Goal: Obtain resource: Download file/media

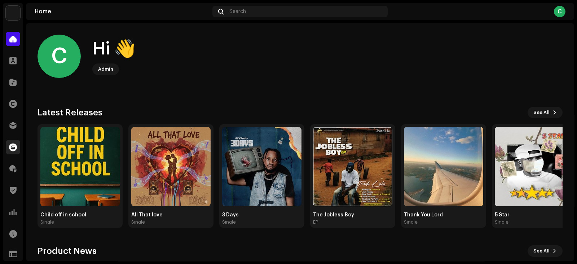
click at [13, 146] on span at bounding box center [13, 147] width 8 height 6
click at [14, 145] on span at bounding box center [13, 147] width 8 height 6
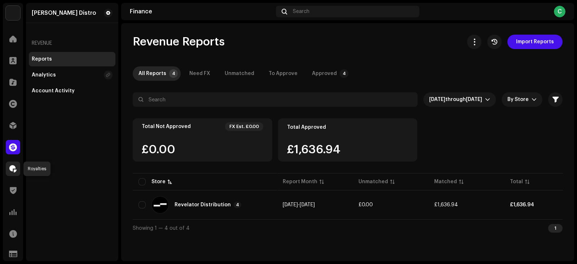
click at [11, 170] on span at bounding box center [12, 169] width 7 height 6
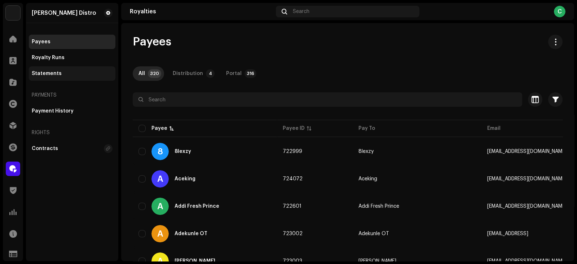
drag, startPoint x: 49, startPoint y: 72, endPoint x: 52, endPoint y: 77, distance: 6.2
click at [50, 72] on div "Statements" at bounding box center [47, 74] width 30 height 6
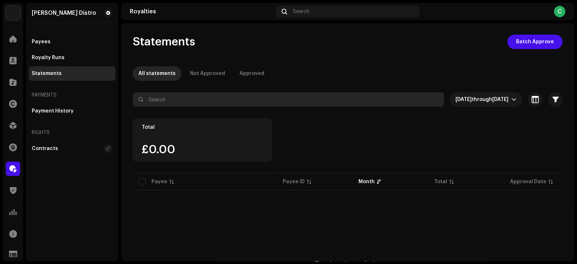
click at [227, 101] on input "text" at bounding box center [288, 99] width 311 height 14
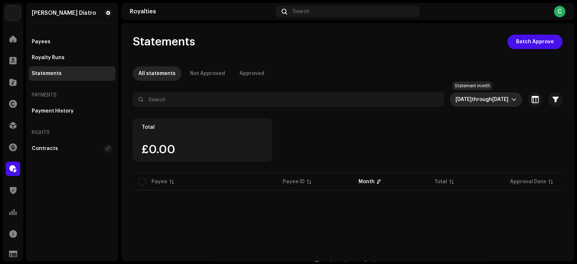
click at [471, 99] on span "through" at bounding box center [481, 99] width 21 height 5
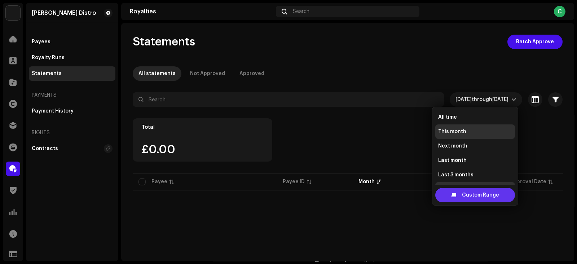
click at [460, 196] on div "Custom Range" at bounding box center [475, 195] width 80 height 14
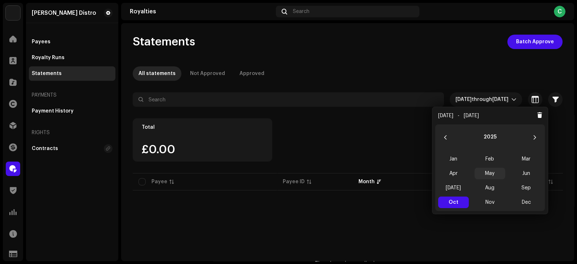
click at [492, 173] on span "May" at bounding box center [489, 174] width 31 height 12
click at [492, 174] on span "May May" at bounding box center [489, 174] width 31 height 12
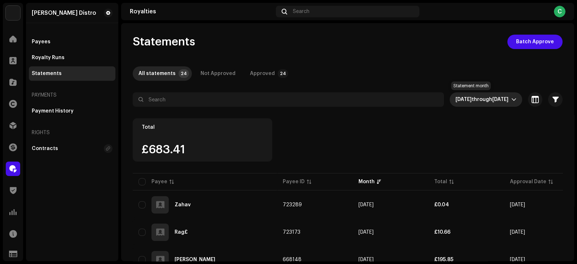
click at [492, 101] on span "May 2025" at bounding box center [500, 99] width 16 height 5
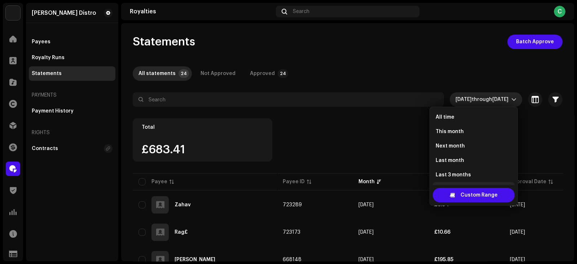
scroll to position [11, 0]
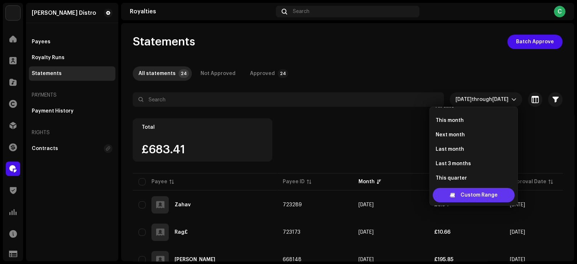
click at [472, 195] on span "Custom Range" at bounding box center [478, 195] width 37 height 14
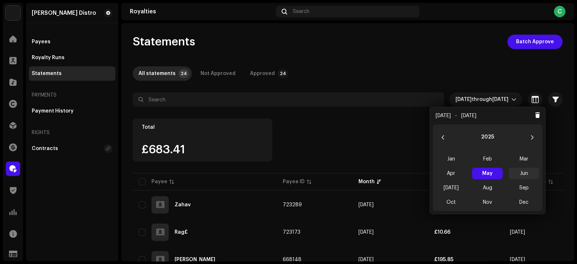
click at [526, 171] on span "Jun" at bounding box center [523, 174] width 31 height 12
click at [526, 171] on span "Jun Jun" at bounding box center [523, 174] width 31 height 12
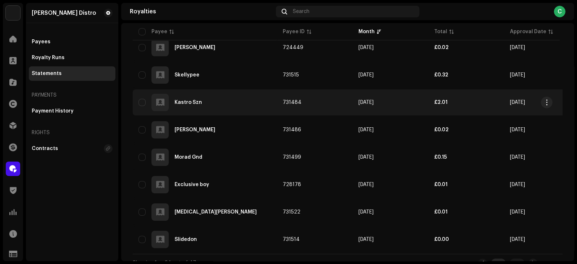
scroll to position [603, 0]
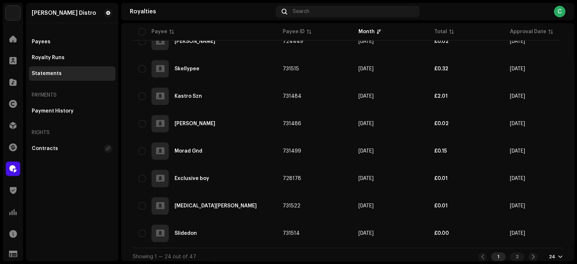
click at [553, 254] on div "24" at bounding box center [555, 257] width 14 height 6
click at [532, 237] on div "72" at bounding box center [540, 239] width 30 height 14
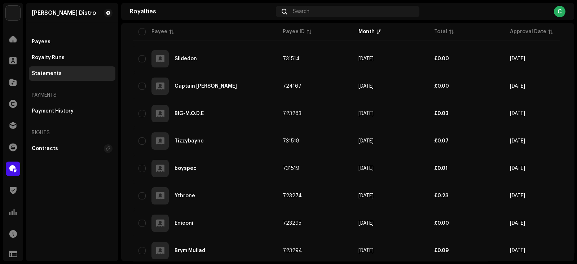
scroll to position [777, 0]
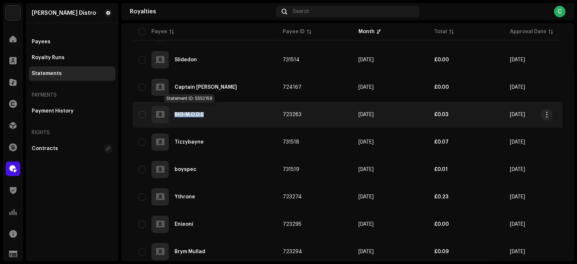
copy div "BIG-M.O.D.E"
click at [547, 112] on span "button" at bounding box center [546, 115] width 5 height 6
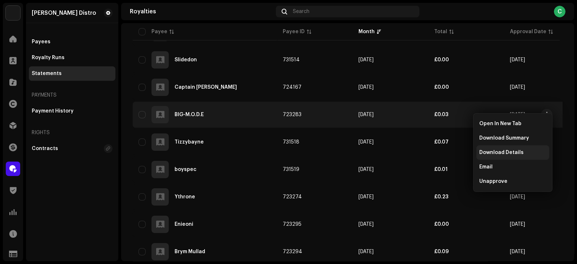
click at [498, 152] on span "Download Details" at bounding box center [501, 153] width 44 height 6
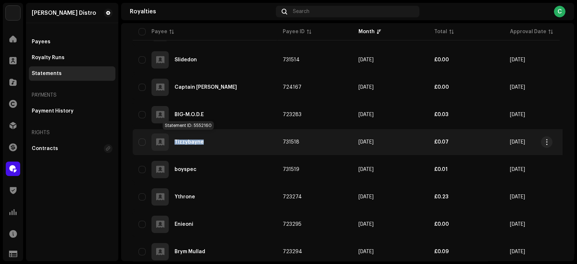
copy div "Tizzybayne"
click at [546, 139] on span "button" at bounding box center [546, 142] width 5 height 6
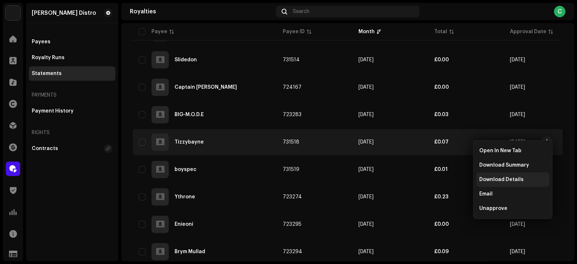
click at [497, 182] on span "Download Details" at bounding box center [501, 180] width 44 height 6
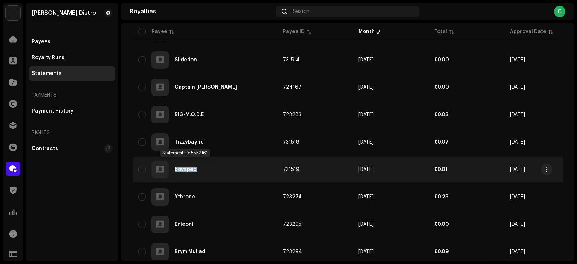
copy div "boyspec"
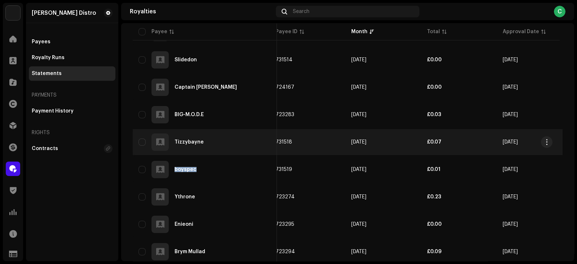
scroll to position [0, 0]
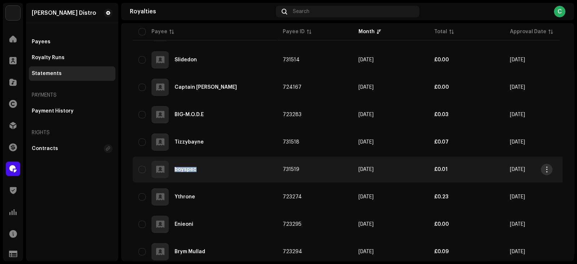
click at [546, 166] on span "button" at bounding box center [546, 169] width 5 height 6
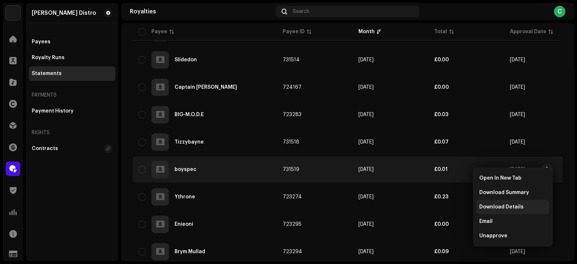
click at [499, 208] on span "Download Details" at bounding box center [501, 207] width 44 height 6
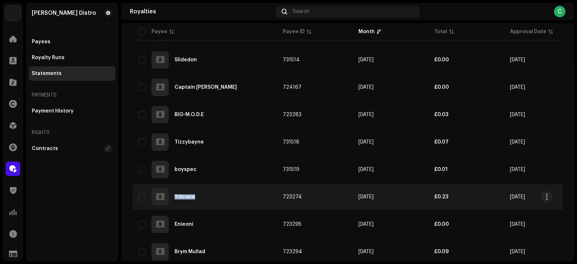
copy div "Ythrone"
click at [546, 194] on span "button" at bounding box center [546, 197] width 5 height 6
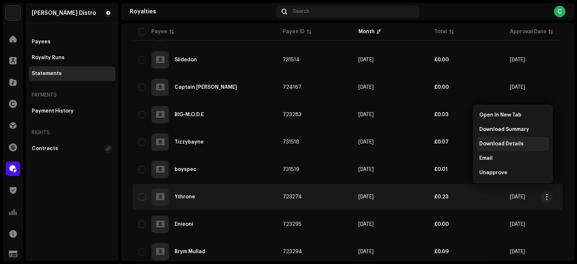
click at [494, 143] on span "Download Details" at bounding box center [501, 144] width 44 height 6
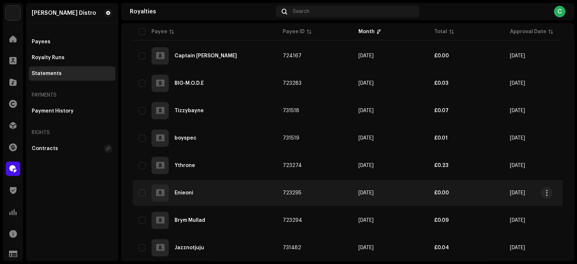
scroll to position [822, 0]
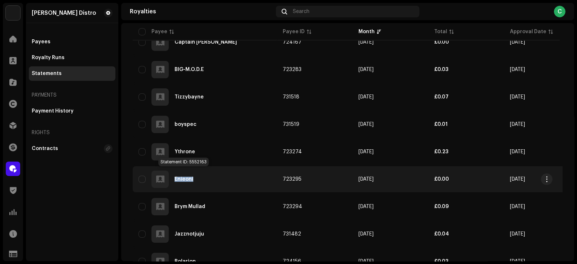
copy div "Enieoni"
click at [547, 176] on span "button" at bounding box center [546, 179] width 5 height 6
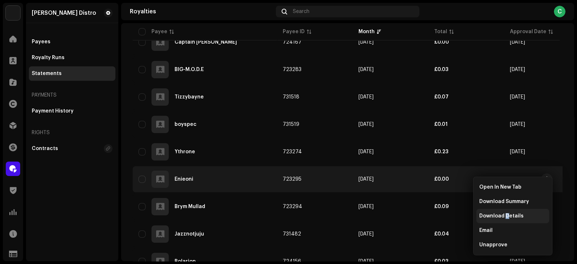
click at [506, 215] on span "Download Details" at bounding box center [501, 216] width 44 height 6
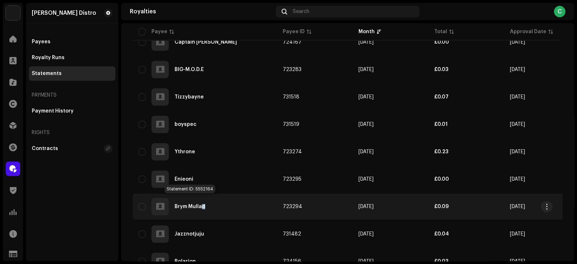
copy div "d"
copy div "Brym Mullad"
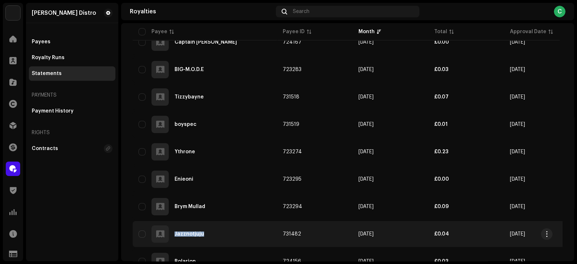
copy div "Jazznotjuju"
click at [548, 231] on span "button" at bounding box center [546, 234] width 5 height 6
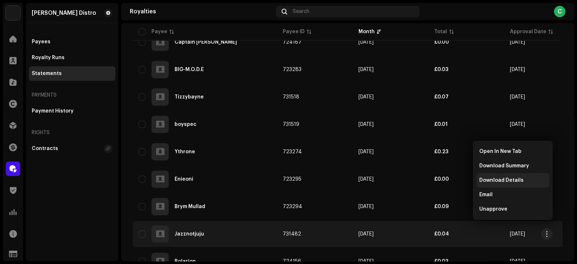
click at [503, 183] on span "Download Details" at bounding box center [501, 180] width 44 height 6
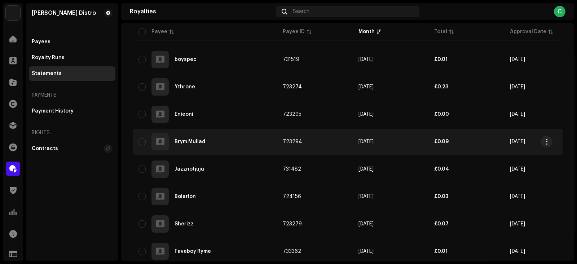
scroll to position [912, 0]
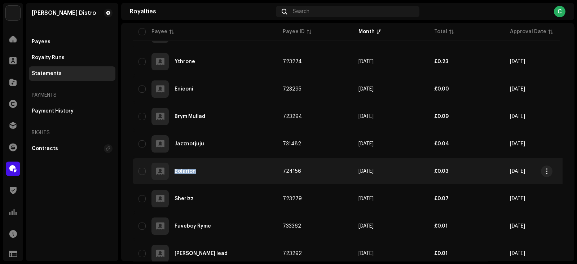
copy div "Bolarion"
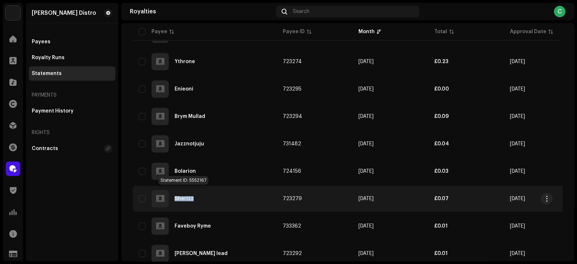
copy div "Sherizz"
click at [547, 196] on span "button" at bounding box center [546, 199] width 5 height 6
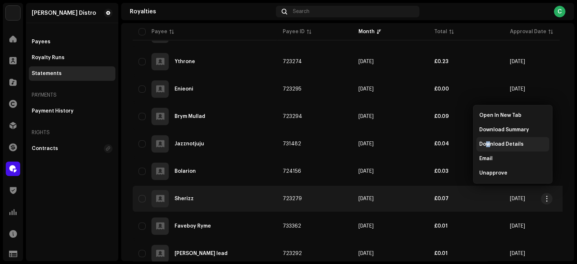
click at [488, 143] on span "Download Details" at bounding box center [501, 144] width 44 height 6
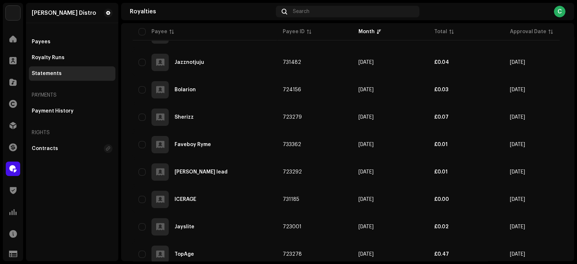
scroll to position [1002, 0]
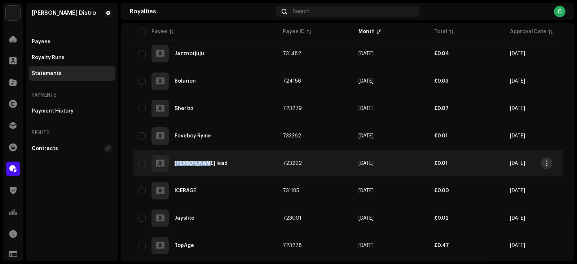
click at [548, 160] on span "button" at bounding box center [546, 163] width 5 height 6
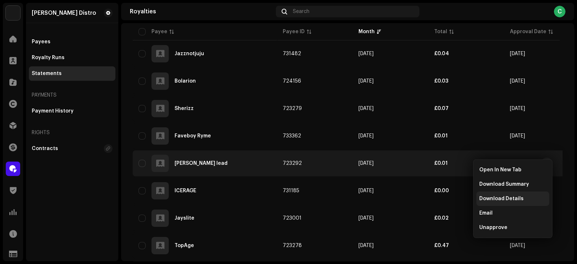
click at [492, 197] on span "Download Details" at bounding box center [501, 199] width 44 height 6
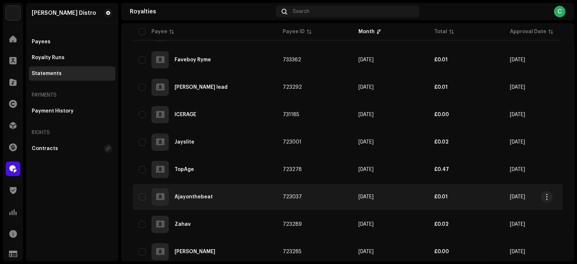
scroll to position [1092, 0]
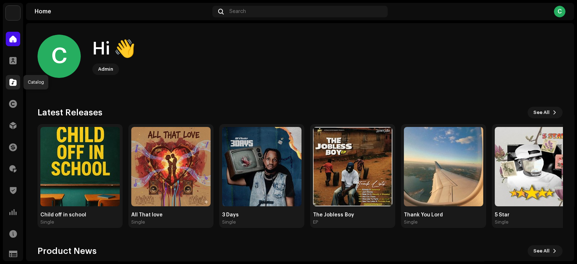
click at [13, 81] on span at bounding box center [12, 82] width 7 height 6
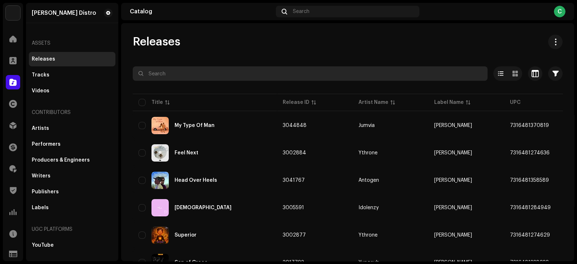
click at [226, 76] on input "text" at bounding box center [310, 73] width 355 height 14
paste input "BIG-M.O.D.E"
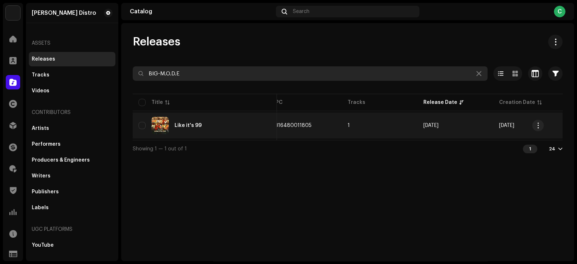
scroll to position [0, 244]
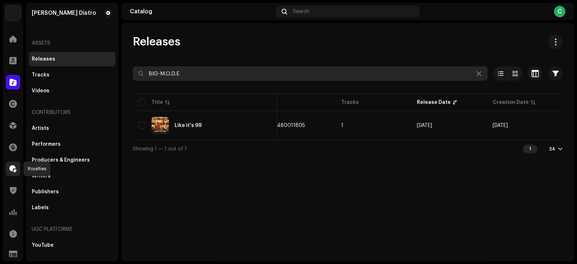
type input "BIG-M.O.D.E"
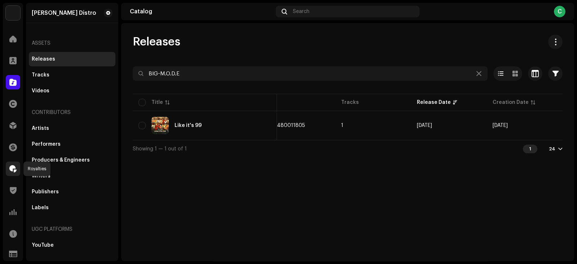
click at [14, 166] on span at bounding box center [12, 169] width 7 height 6
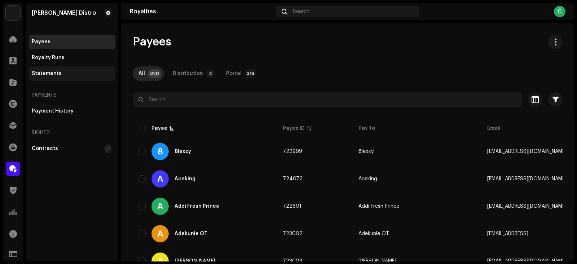
click at [47, 72] on div "Statements" at bounding box center [72, 73] width 86 height 14
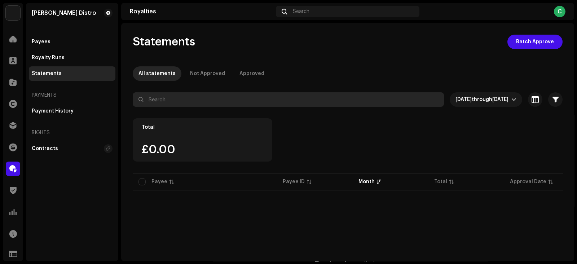
click at [199, 99] on input "text" at bounding box center [288, 99] width 311 height 14
paste input "BIG-M.O.D.E"
type input "BIG-M.O.D.E"
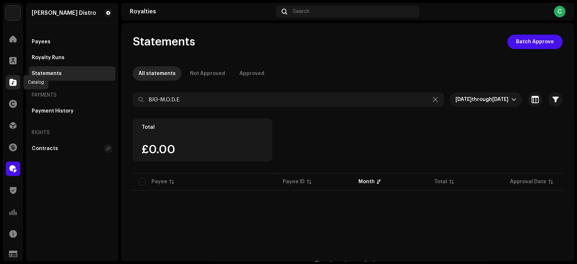
click at [11, 79] on span at bounding box center [12, 82] width 7 height 6
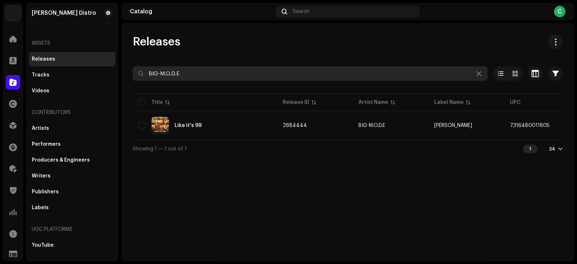
click at [241, 71] on input "BIG-M.O.D.E" at bounding box center [310, 73] width 355 height 14
paste input "Tizzybayne"
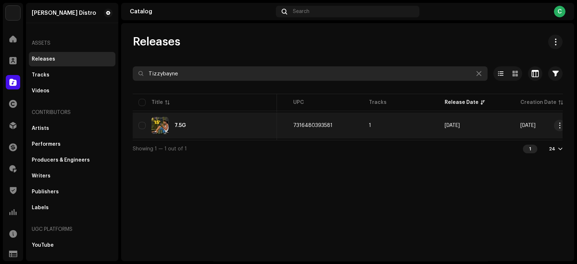
scroll to position [0, 225]
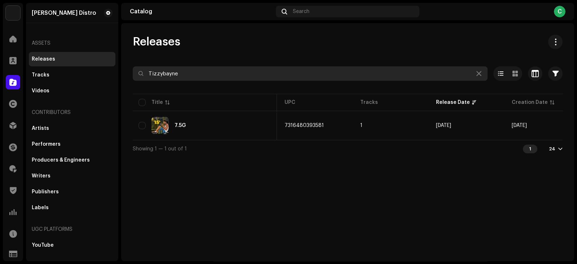
type input "Tizzybayne"
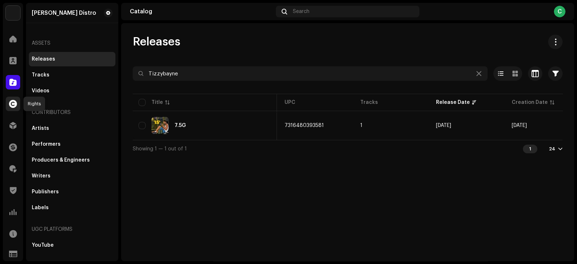
click at [12, 105] on span at bounding box center [13, 104] width 8 height 6
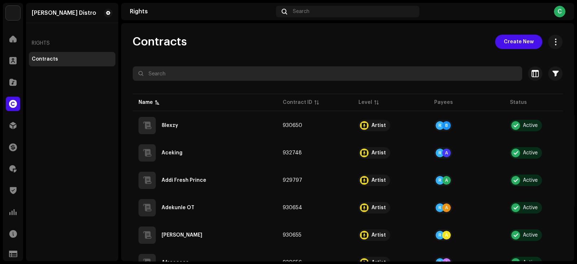
click at [190, 74] on input "text" at bounding box center [327, 73] width 389 height 14
paste input "Tizzybayne"
type input "Tizzybayne"
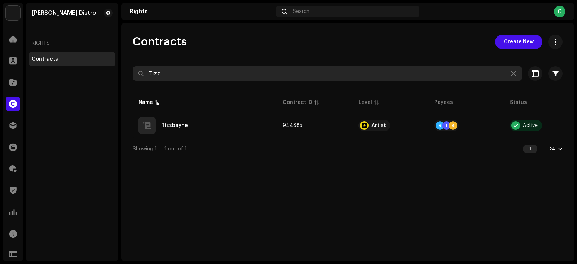
type input "Tizz"
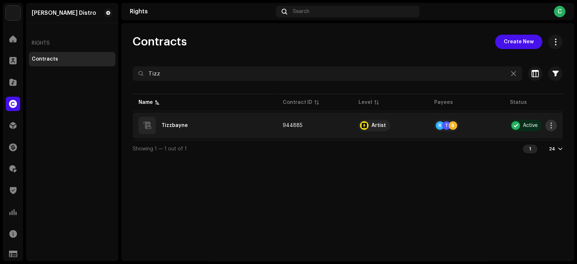
click at [551, 125] on span "button" at bounding box center [550, 126] width 5 height 6
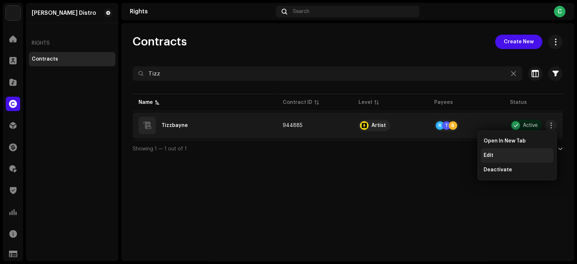
click at [489, 155] on span "Edit" at bounding box center [488, 155] width 10 height 6
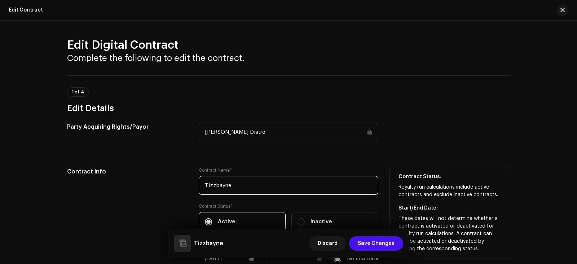
drag, startPoint x: 213, startPoint y: 185, endPoint x: 214, endPoint y: 199, distance: 13.4
click at [213, 185] on input "Tizzbayne" at bounding box center [288, 185] width 179 height 19
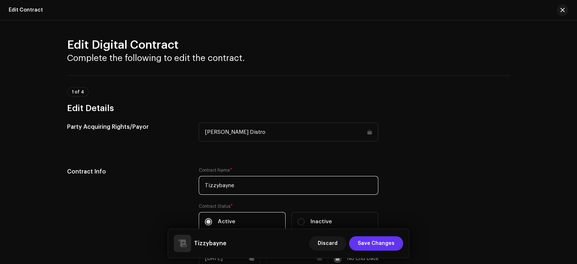
type input "Tizzybayne"
click at [366, 243] on span "Save Changes" at bounding box center [375, 243] width 37 height 14
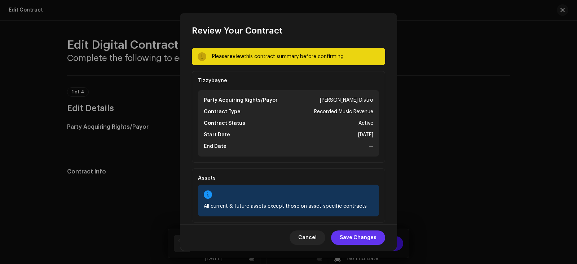
click at [358, 237] on span "Save Changes" at bounding box center [357, 237] width 37 height 14
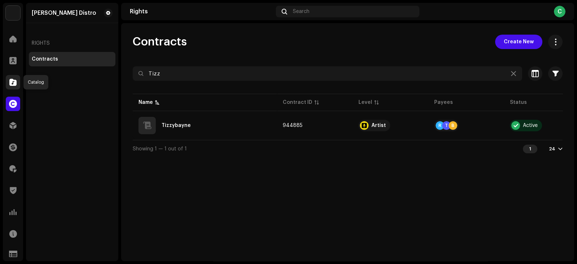
click at [13, 81] on span at bounding box center [12, 82] width 7 height 6
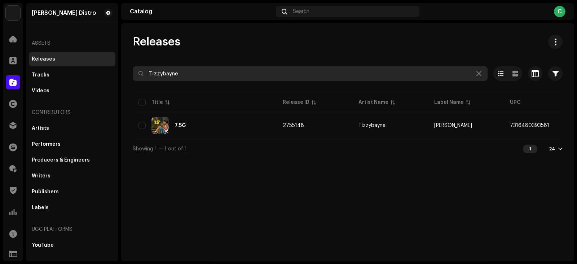
click at [194, 76] on input "Tizzybayne" at bounding box center [310, 73] width 355 height 14
paste input "boyspec"
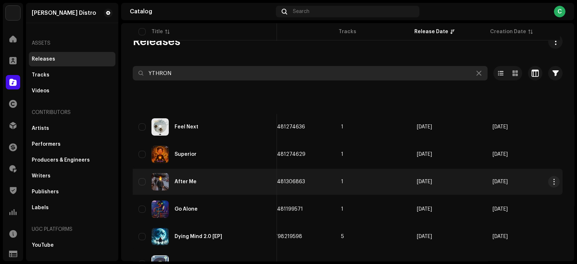
scroll to position [0, 249]
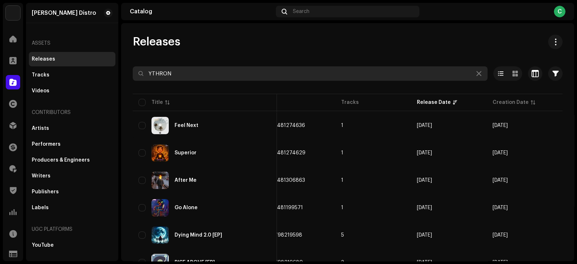
type input "YTHRON"
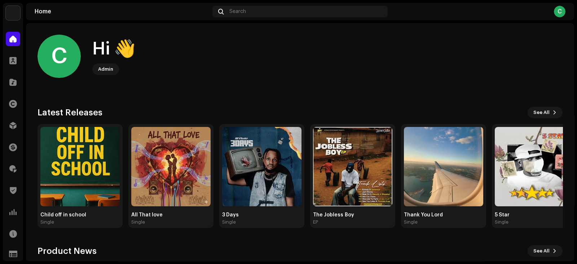
drag, startPoint x: 0, startPoint y: 0, endPoint x: 178, endPoint y: 40, distance: 182.9
click at [178, 40] on div "C Hi 👋 Admin" at bounding box center [299, 56] width 525 height 43
click at [13, 170] on span at bounding box center [12, 169] width 7 height 6
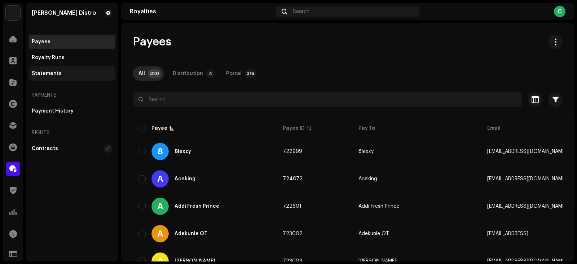
click at [52, 76] on div "Statements" at bounding box center [72, 73] width 86 height 14
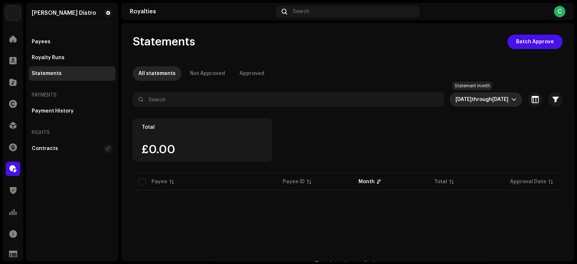
click at [506, 95] on span "Oct 2025 through Oct 2025" at bounding box center [483, 99] width 56 height 14
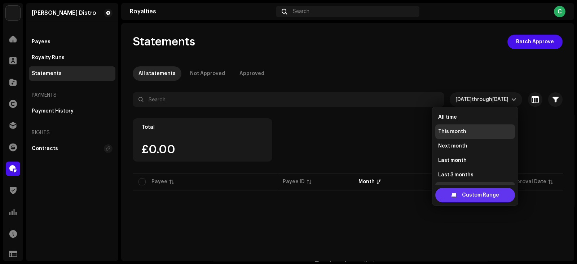
click at [461, 194] on div "Custom Range" at bounding box center [475, 195] width 80 height 14
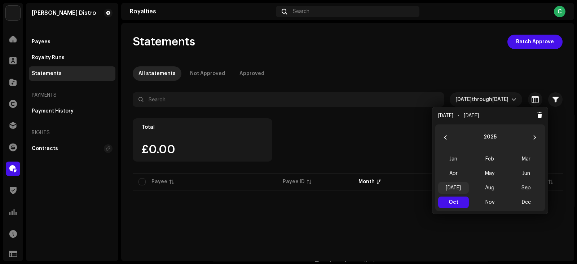
click at [453, 188] on span "[DATE]" at bounding box center [453, 188] width 31 height 12
click at [453, 188] on span "Jul Jul" at bounding box center [453, 188] width 31 height 12
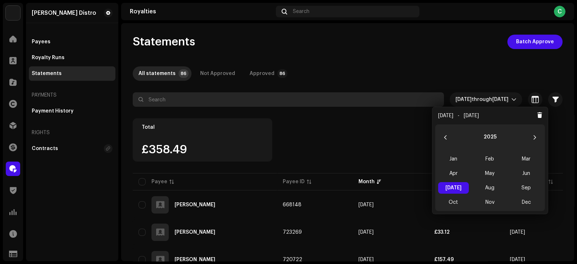
click at [221, 101] on input "text" at bounding box center [288, 99] width 311 height 14
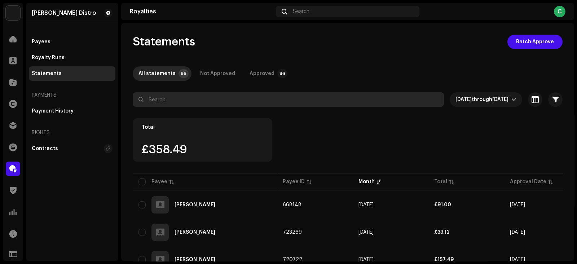
paste input "BIG-M.O.D.E"
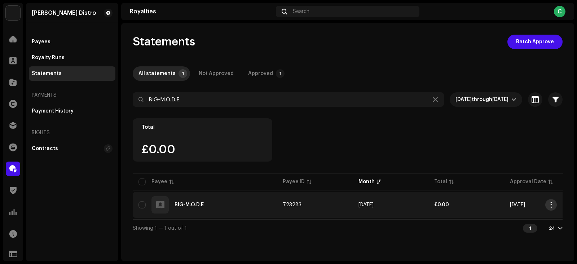
click at [552, 206] on span "button" at bounding box center [550, 205] width 5 height 6
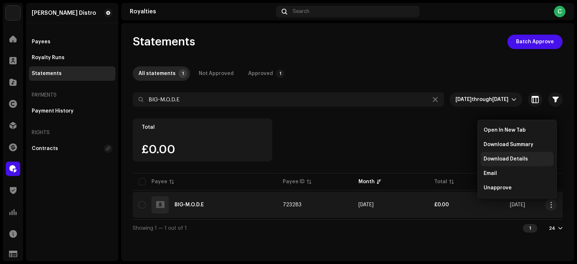
click at [510, 160] on span "Download Details" at bounding box center [505, 159] width 44 height 6
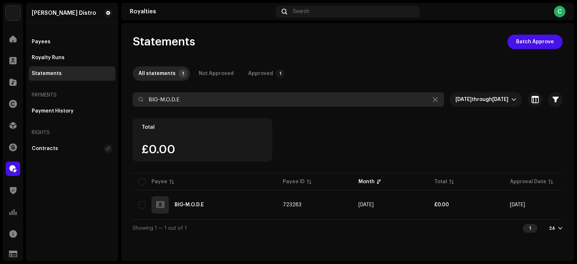
click at [217, 102] on input "BIG-M.O.D.E" at bounding box center [288, 99] width 311 height 14
paste input "Tizzybayne"
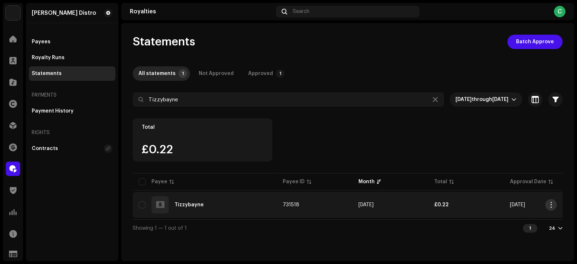
click at [550, 204] on span "button" at bounding box center [550, 205] width 5 height 6
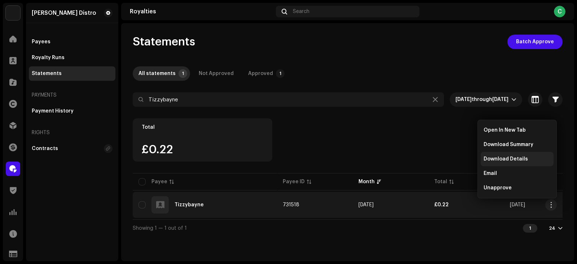
click at [493, 159] on span "Download Details" at bounding box center [505, 159] width 44 height 6
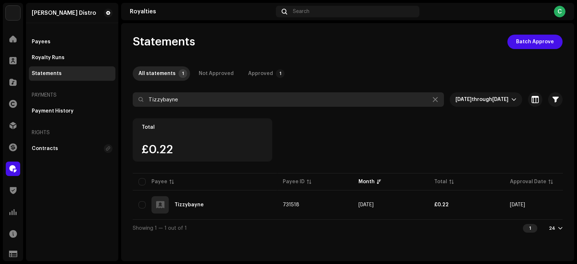
click at [191, 98] on input "Tizzybayne" at bounding box center [288, 99] width 311 height 14
paste input "boyspec"
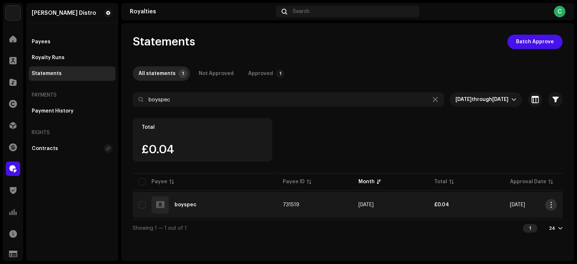
click at [549, 206] on span "button" at bounding box center [550, 205] width 5 height 6
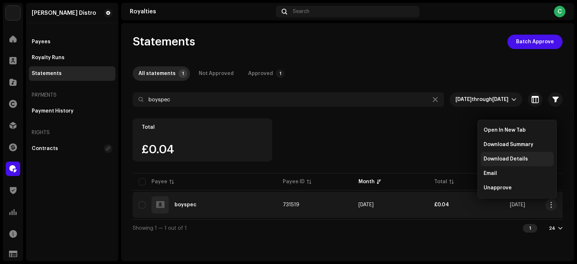
click at [491, 159] on span "Download Details" at bounding box center [505, 159] width 44 height 6
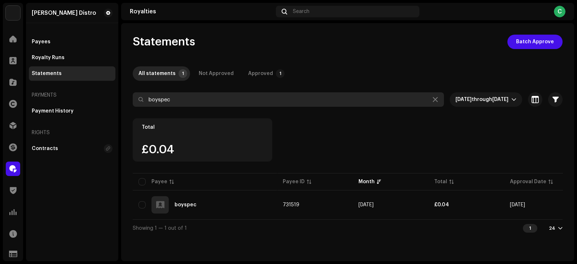
click at [205, 96] on input "boyspec" at bounding box center [288, 99] width 311 height 14
paste input "Ythrone"
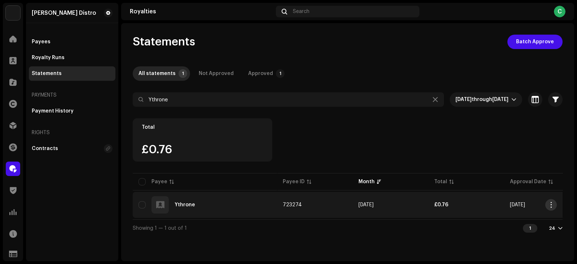
click at [550, 205] on span "button" at bounding box center [550, 205] width 5 height 6
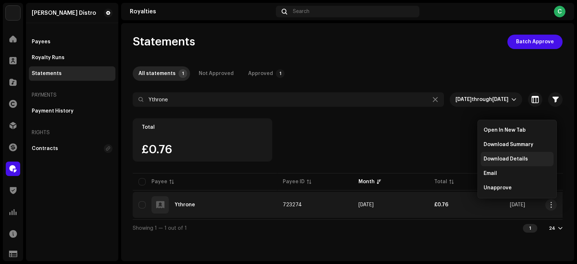
click at [493, 161] on span "Download Details" at bounding box center [505, 159] width 44 height 6
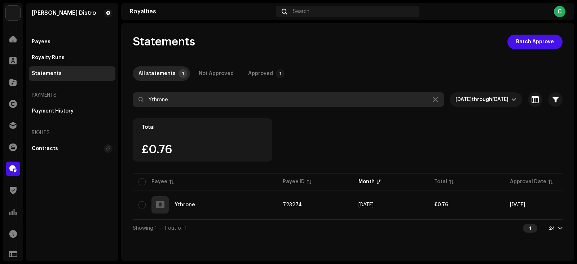
click at [226, 97] on input "Ythrone" at bounding box center [288, 99] width 311 height 14
paste input "Enieoni"
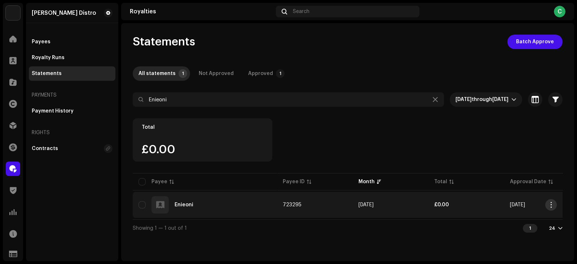
click at [555, 202] on button "button" at bounding box center [551, 205] width 12 height 12
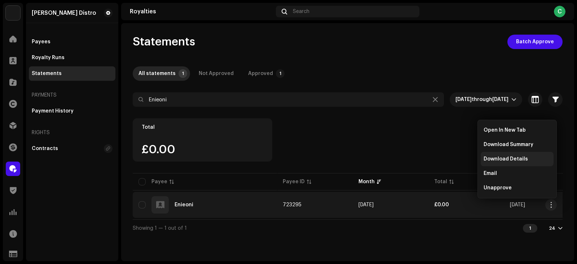
click at [504, 160] on span "Download Details" at bounding box center [505, 159] width 44 height 6
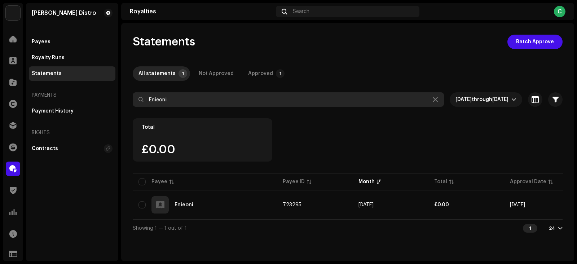
click at [182, 96] on input "Enieoni" at bounding box center [288, 99] width 311 height 14
paste input "Jazznotjuju"
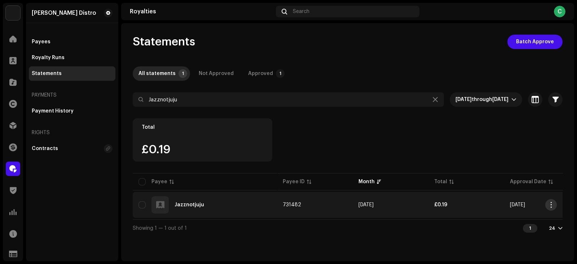
click at [549, 204] on span "button" at bounding box center [550, 205] width 5 height 6
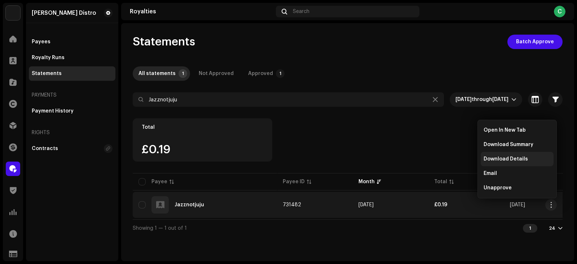
click at [507, 154] on div "Download Details" at bounding box center [516, 159] width 73 height 14
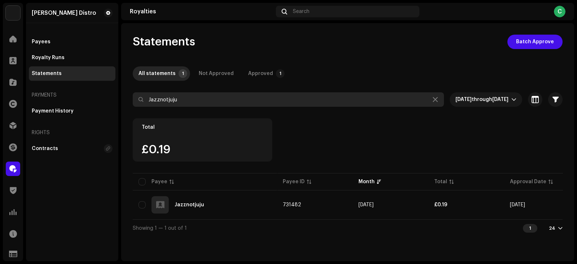
click at [192, 99] on input "Jazznotjuju" at bounding box center [288, 99] width 311 height 14
paste input "Bolarion"
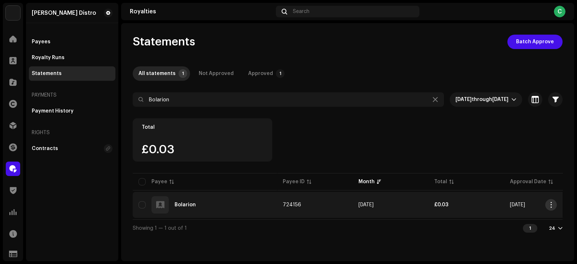
click at [554, 204] on button "button" at bounding box center [551, 205] width 12 height 12
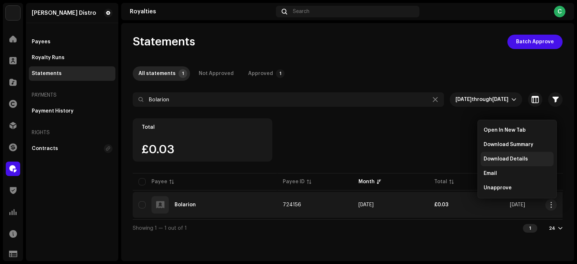
click at [499, 161] on div "Download Details" at bounding box center [516, 159] width 73 height 14
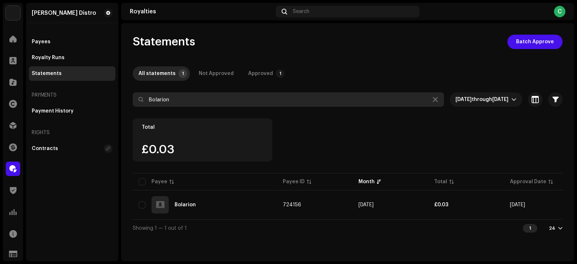
click at [193, 95] on input "Bolarion" at bounding box center [288, 99] width 311 height 14
paste input "Sherizz"
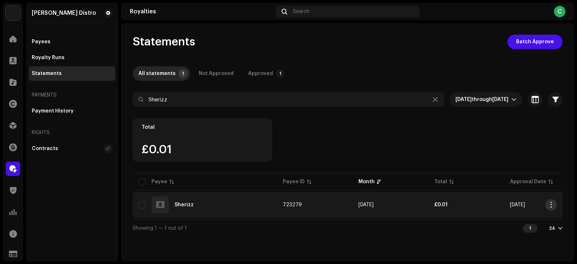
click at [551, 203] on span "button" at bounding box center [550, 205] width 5 height 6
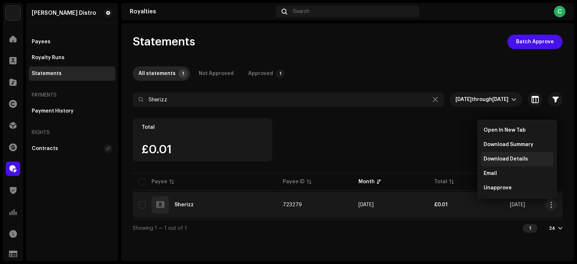
click at [499, 160] on span "Download Details" at bounding box center [505, 159] width 44 height 6
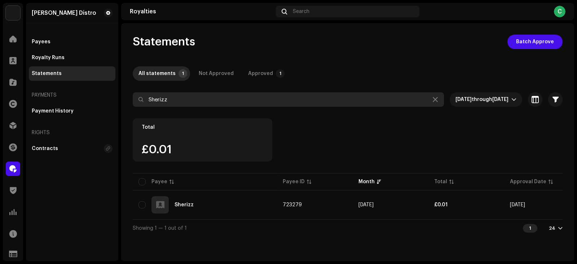
click at [183, 105] on input "Sherizz" at bounding box center [288, 99] width 311 height 14
paste input "[PERSON_NAME] lead"
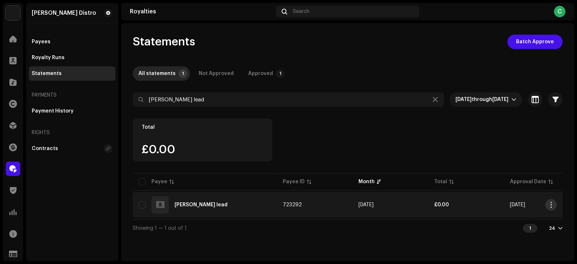
click at [555, 204] on button "button" at bounding box center [551, 205] width 12 height 12
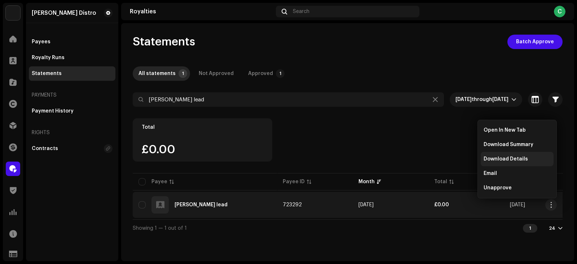
click at [499, 159] on span "Download Details" at bounding box center [505, 159] width 44 height 6
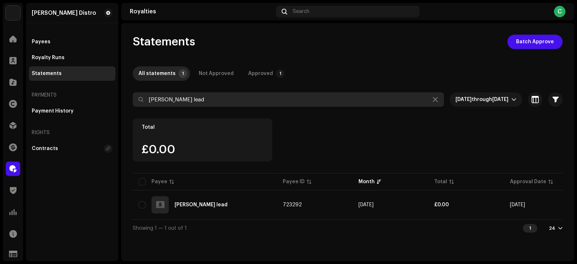
click at [194, 96] on input "[PERSON_NAME] lead" at bounding box center [288, 99] width 311 height 14
paste input "ICERAGE"
type input "ICERAGE"
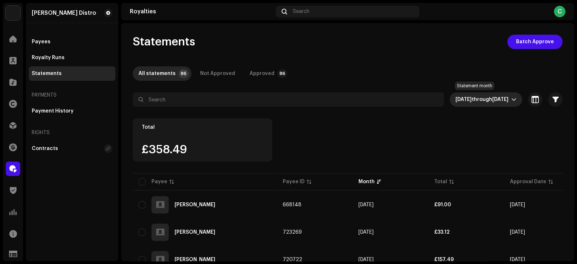
click at [471, 99] on span "through" at bounding box center [481, 99] width 21 height 5
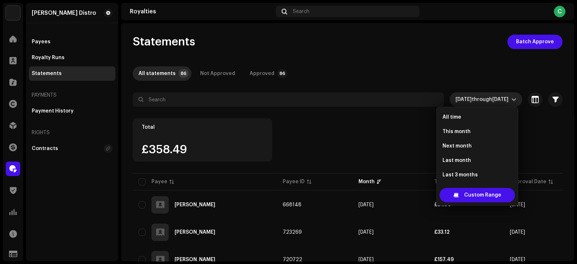
scroll to position [11, 0]
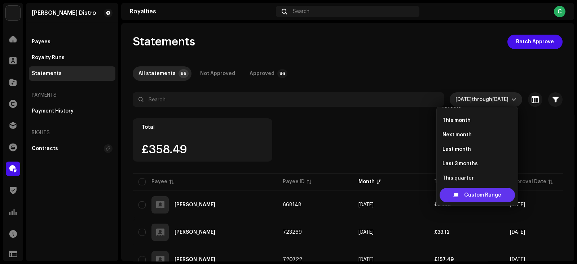
click at [473, 192] on span "Custom Range" at bounding box center [482, 195] width 37 height 14
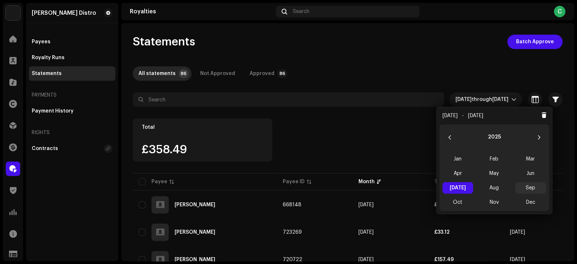
click at [531, 188] on span "Sep" at bounding box center [530, 188] width 31 height 12
click at [531, 188] on span "Sep Sep" at bounding box center [530, 188] width 31 height 12
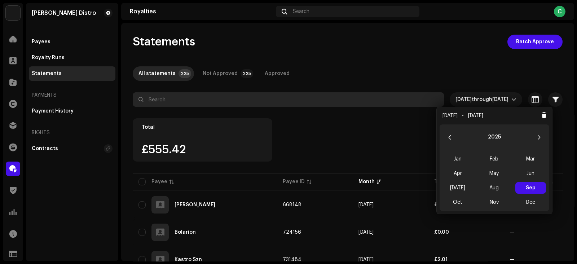
click at [210, 98] on input "text" at bounding box center [288, 99] width 311 height 14
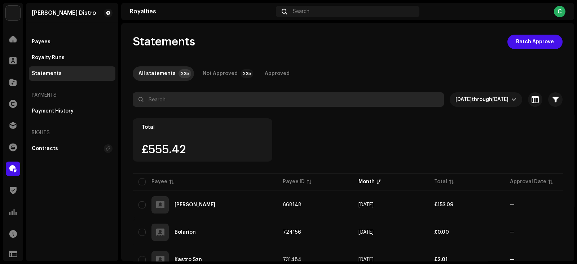
paste input "BIG-M.O.D.E"
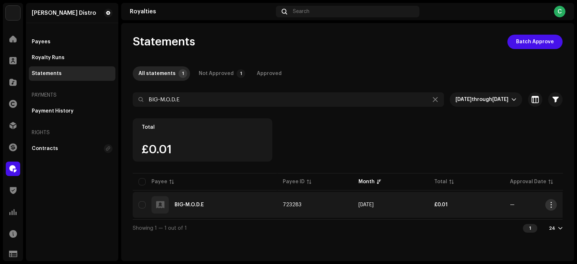
click at [555, 205] on button "button" at bounding box center [551, 205] width 12 height 12
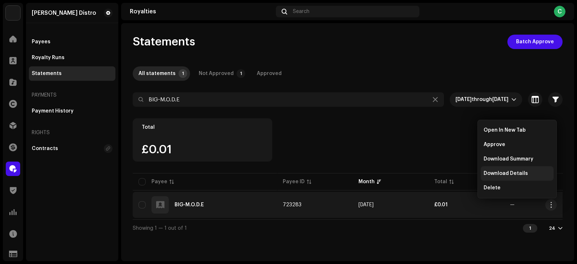
click at [507, 175] on span "Download Details" at bounding box center [505, 173] width 44 height 6
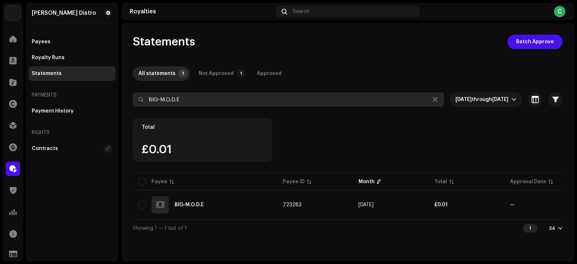
click at [236, 101] on input "BIG-M.O.D.E" at bounding box center [288, 99] width 311 height 14
paste input "Tizzybayne"
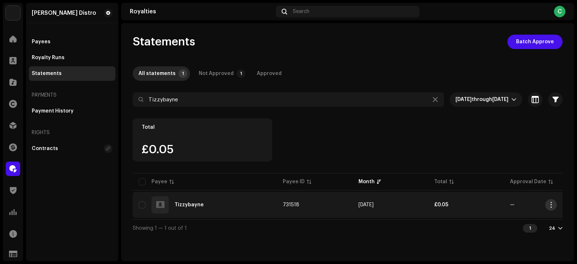
click at [550, 205] on span "button" at bounding box center [550, 205] width 5 height 6
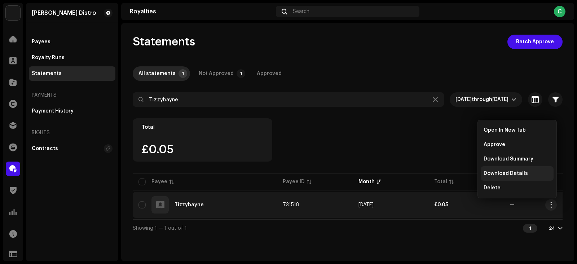
click at [496, 170] on span "Download Details" at bounding box center [505, 173] width 44 height 6
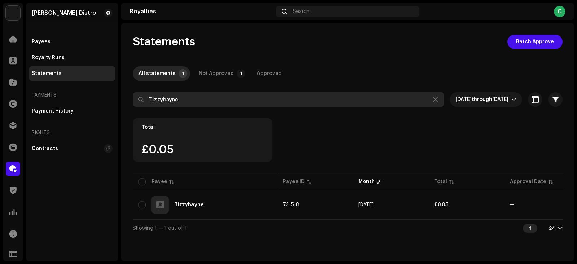
click at [205, 106] on input "Tizzybayne" at bounding box center [288, 99] width 311 height 14
paste input "boyspec"
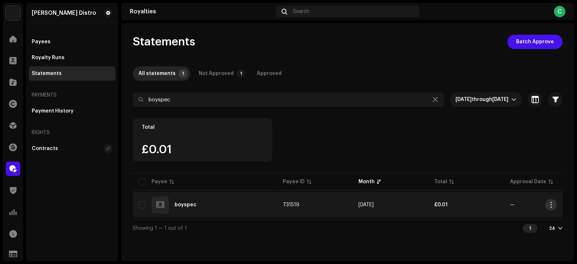
click at [550, 203] on span "button" at bounding box center [550, 205] width 5 height 6
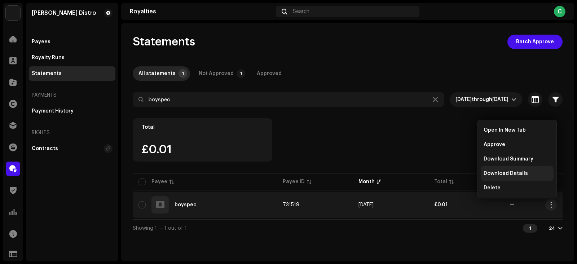
click at [509, 174] on span "Download Details" at bounding box center [505, 173] width 44 height 6
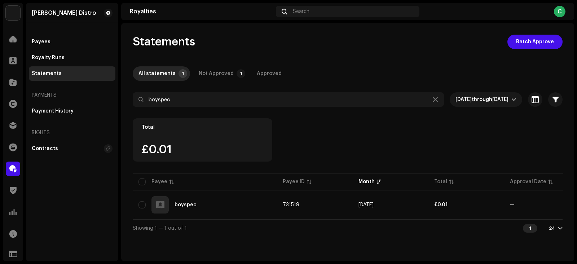
click at [479, 27] on div "Statements Batch Approve All statements 1 Not Approved 1 Approved boyspec Sep 2…" at bounding box center [347, 142] width 453 height 238
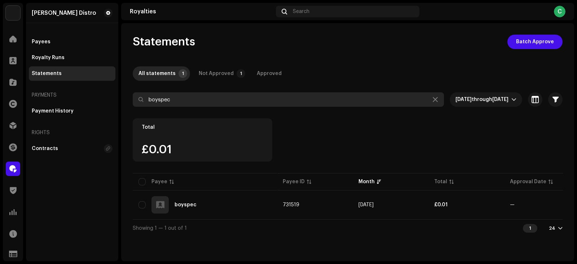
click at [219, 102] on input "boyspec" at bounding box center [288, 99] width 311 height 14
paste input "Ythrone"
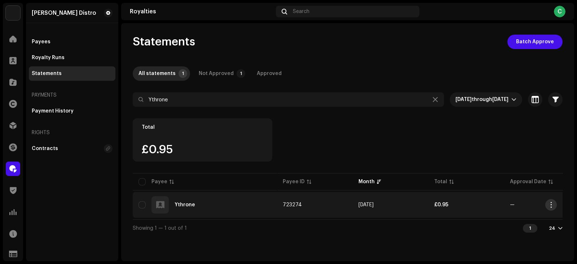
click at [554, 206] on button "button" at bounding box center [551, 205] width 12 height 12
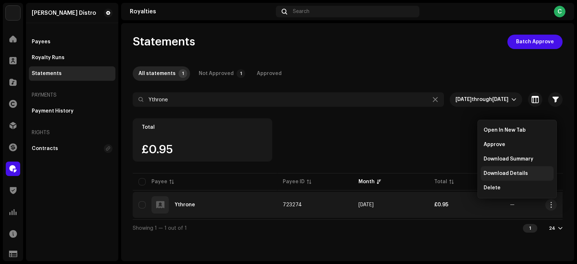
click at [498, 172] on span "Download Details" at bounding box center [505, 173] width 44 height 6
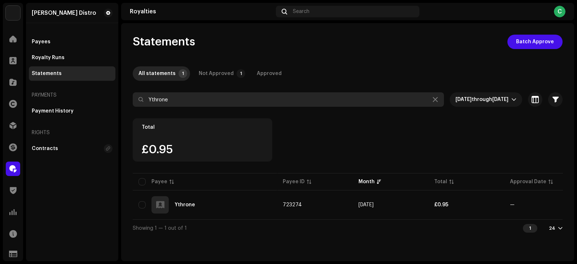
click at [221, 102] on input "Ythrone" at bounding box center [288, 99] width 311 height 14
paste input "Enieoni"
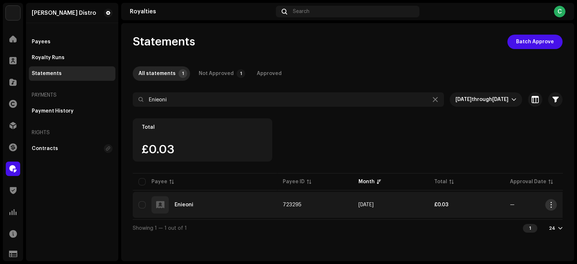
click at [552, 204] on span "button" at bounding box center [550, 205] width 5 height 6
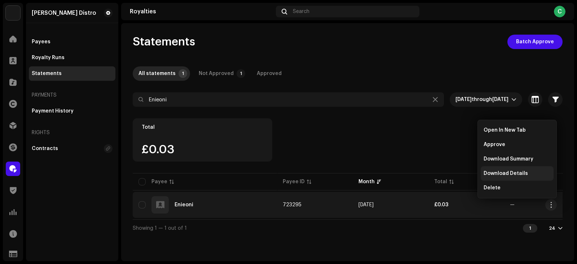
click at [503, 172] on span "Download Details" at bounding box center [505, 173] width 44 height 6
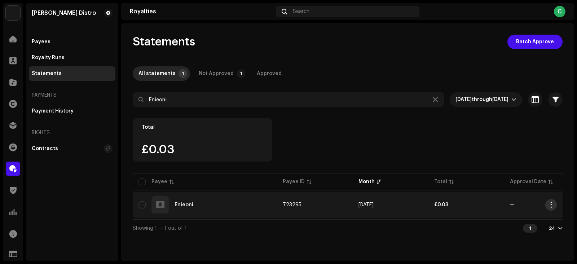
click at [550, 204] on span "button" at bounding box center [550, 205] width 5 height 6
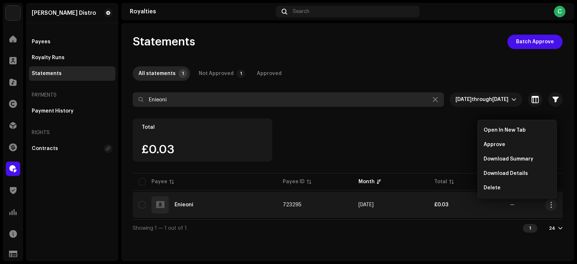
click at [209, 99] on input "Enieoni" at bounding box center [288, 99] width 311 height 14
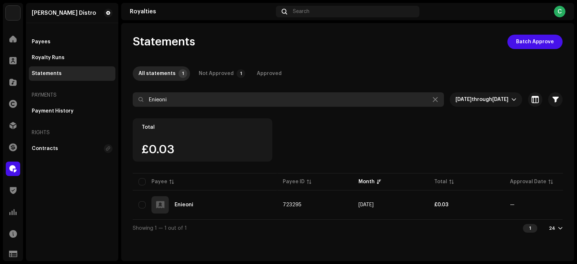
paste input "Jazznotjuju"
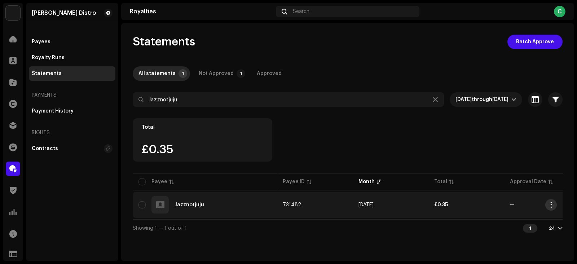
click at [553, 208] on button "button" at bounding box center [551, 205] width 12 height 12
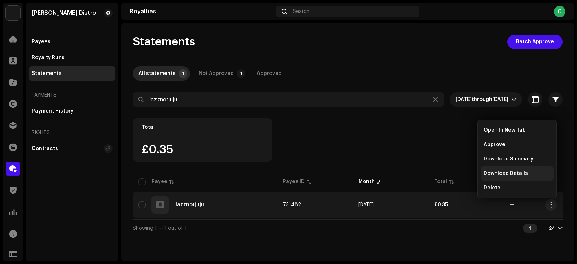
click at [510, 172] on span "Download Details" at bounding box center [505, 173] width 44 height 6
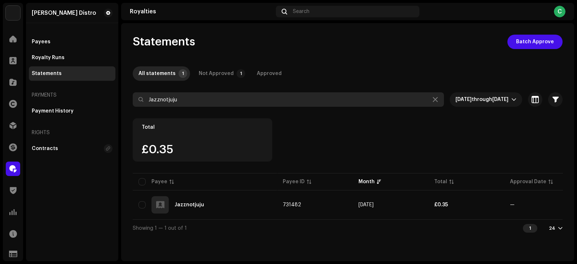
click at [188, 105] on input "Jazznotjuju" at bounding box center [288, 99] width 311 height 14
paste input "Bolarion"
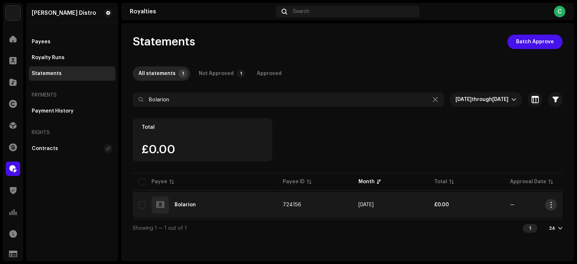
click at [551, 204] on span "button" at bounding box center [550, 205] width 5 height 6
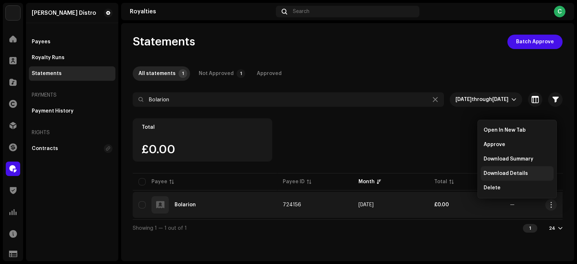
click at [494, 173] on span "Download Details" at bounding box center [505, 173] width 44 height 6
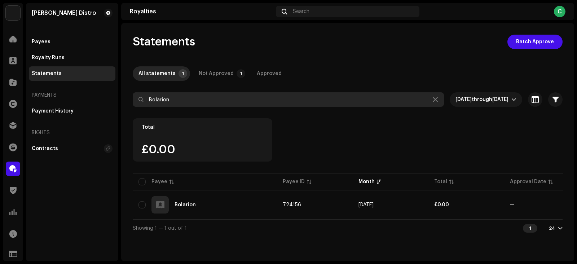
click at [191, 98] on input "Bolarion" at bounding box center [288, 99] width 311 height 14
paste input "Sherizz"
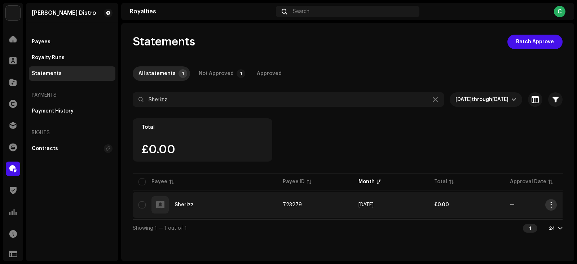
click at [551, 204] on span "button" at bounding box center [550, 205] width 5 height 6
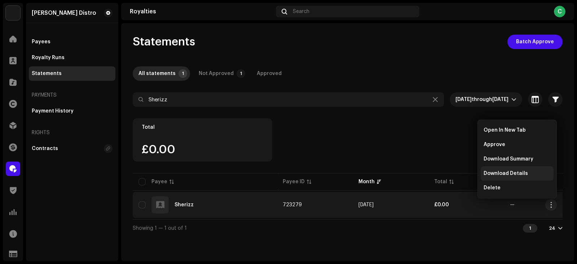
click at [499, 176] on span "Download Details" at bounding box center [505, 173] width 44 height 6
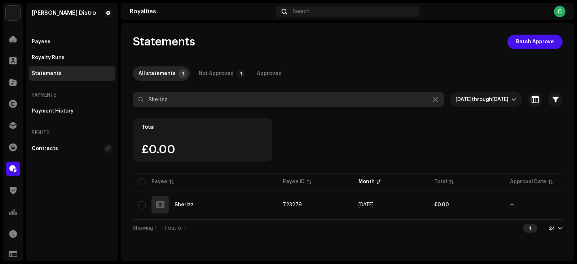
click at [188, 102] on input "Sherizz" at bounding box center [288, 99] width 311 height 14
paste input "[PERSON_NAME] lead"
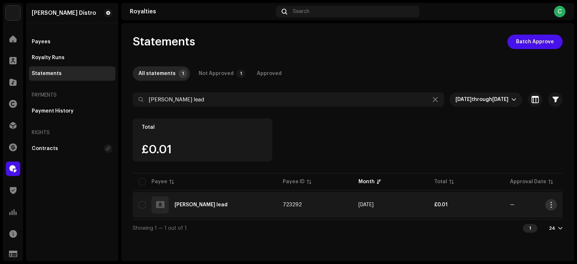
click at [551, 205] on span "button" at bounding box center [550, 205] width 5 height 6
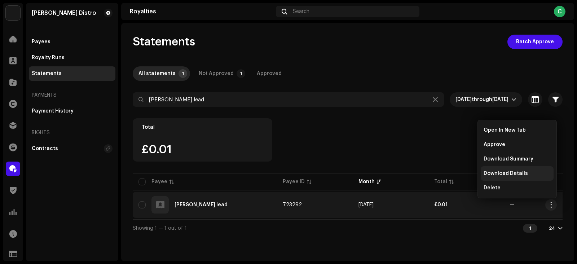
click at [494, 170] on div "Download Details" at bounding box center [516, 173] width 73 height 14
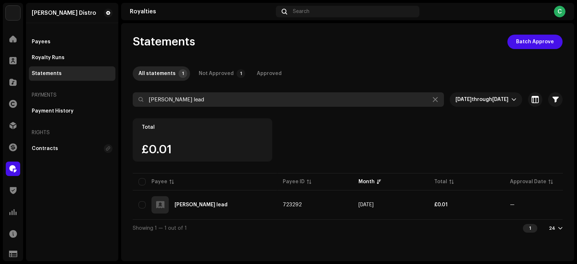
click at [200, 101] on input "[PERSON_NAME] lead" at bounding box center [288, 99] width 311 height 14
paste input "ICERAGE"
type input "ICERAGE"
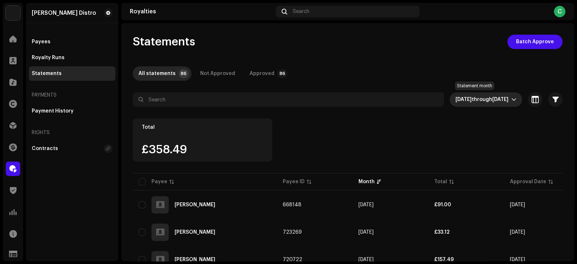
click at [470, 96] on span "[DATE] through [DATE]" at bounding box center [483, 99] width 56 height 14
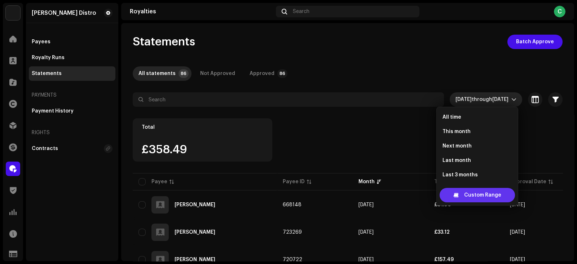
click at [471, 194] on span "Custom Range" at bounding box center [482, 195] width 37 height 14
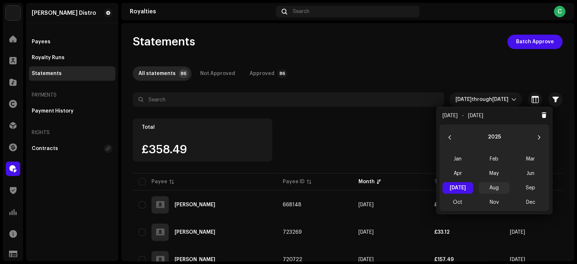
click at [492, 189] on span "Aug" at bounding box center [494, 188] width 31 height 12
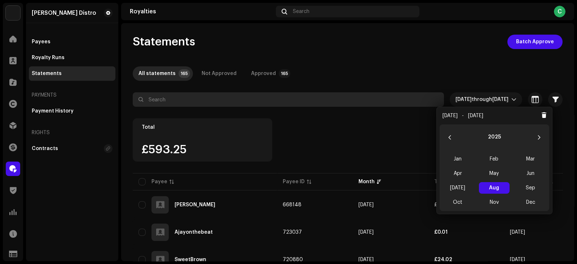
click at [197, 97] on input "text" at bounding box center [288, 99] width 311 height 14
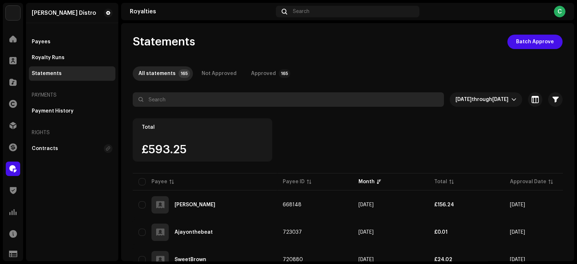
paste input "BIG-M.O.D.E"
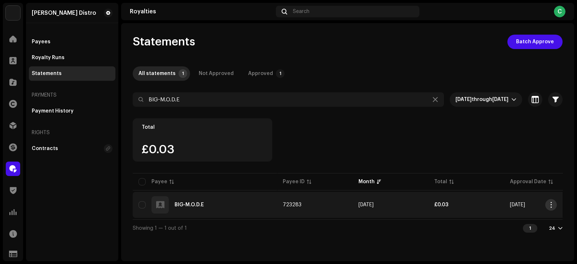
click at [551, 202] on span "button" at bounding box center [550, 205] width 5 height 6
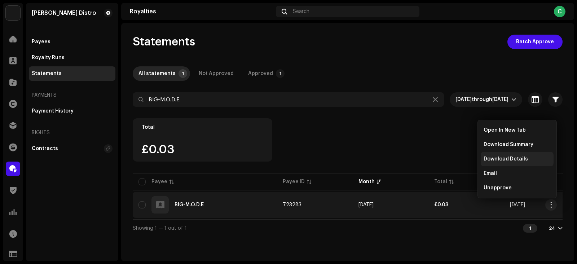
click at [505, 161] on span "Download Details" at bounding box center [505, 159] width 44 height 6
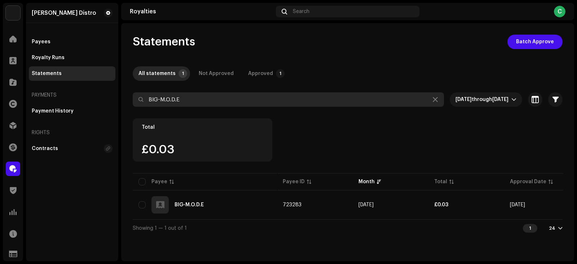
click at [236, 100] on input "BIG-M.O.D.E" at bounding box center [288, 99] width 311 height 14
paste input "Tizzybayne"
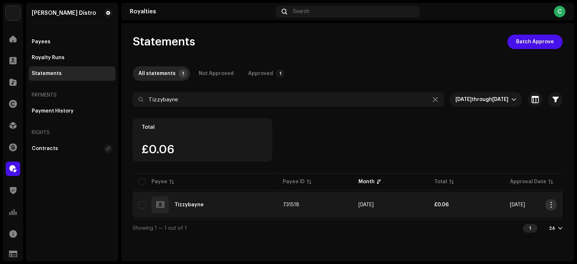
click at [548, 201] on button "button" at bounding box center [551, 205] width 12 height 12
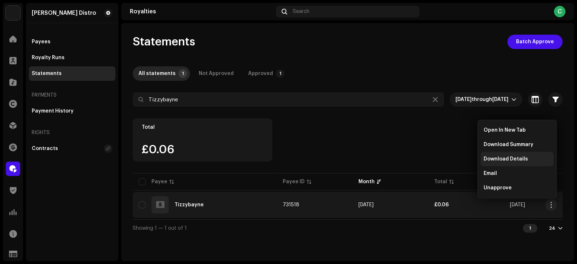
click at [496, 158] on span "Download Details" at bounding box center [505, 159] width 44 height 6
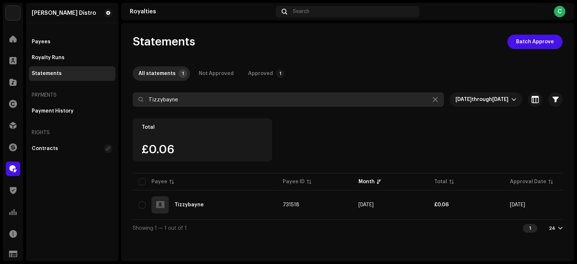
click at [201, 99] on input "Tizzybayne" at bounding box center [288, 99] width 311 height 14
paste input "boyspec"
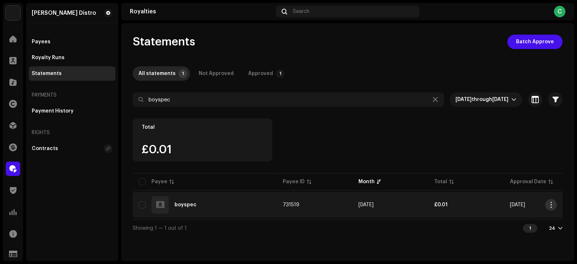
click at [551, 205] on span "button" at bounding box center [550, 205] width 5 height 6
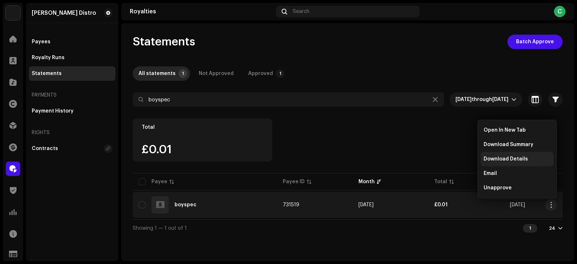
click at [490, 161] on span "Download Details" at bounding box center [505, 159] width 44 height 6
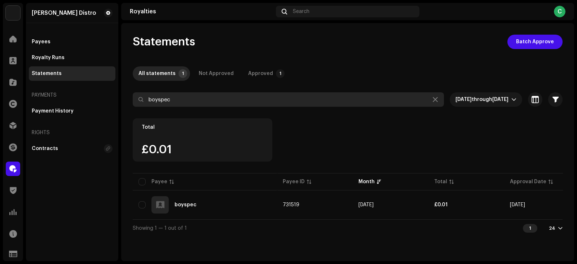
click at [219, 101] on input "boyspec" at bounding box center [288, 99] width 311 height 14
paste input "Ythrone"
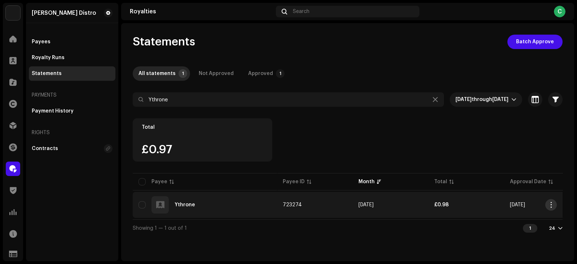
click at [552, 203] on span "button" at bounding box center [550, 205] width 5 height 6
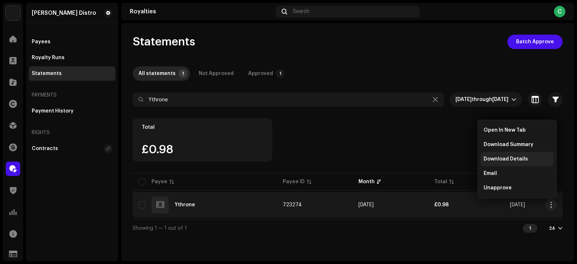
click at [505, 157] on span "Download Details" at bounding box center [505, 159] width 44 height 6
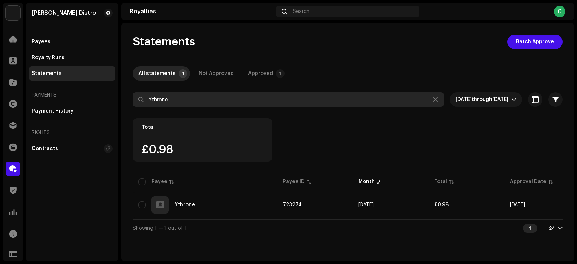
click at [201, 103] on input "Ythrone" at bounding box center [288, 99] width 311 height 14
paste input "Enieoni"
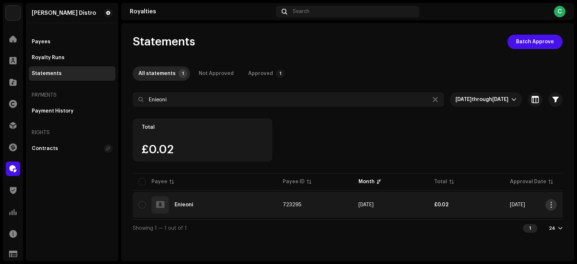
click at [555, 204] on button "button" at bounding box center [551, 205] width 12 height 12
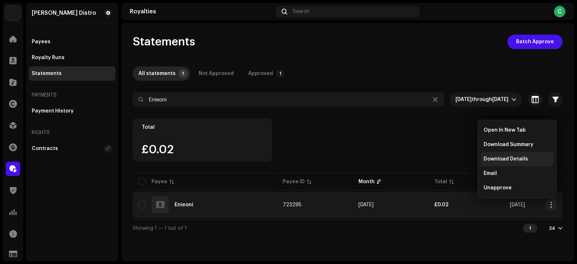
click at [499, 160] on span "Download Details" at bounding box center [505, 159] width 44 height 6
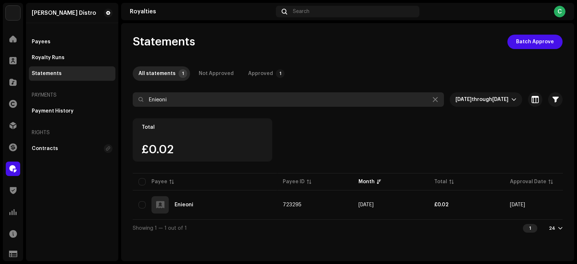
click at [209, 98] on input "Enieoni" at bounding box center [288, 99] width 311 height 14
paste input "Jazznotjuju"
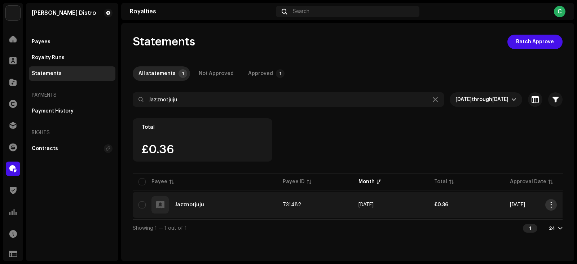
click at [550, 206] on span "button" at bounding box center [550, 205] width 5 height 6
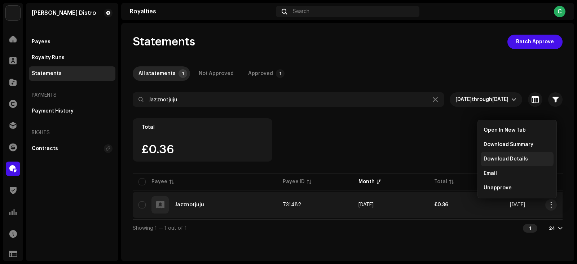
click at [504, 158] on span "Download Details" at bounding box center [505, 159] width 44 height 6
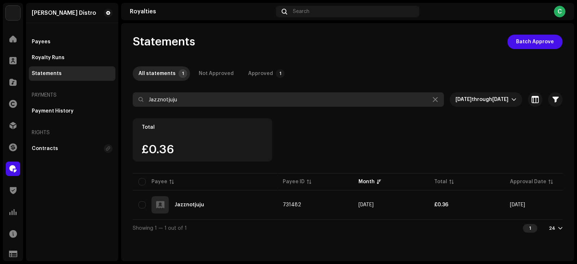
click at [189, 102] on input "Jazznotjuju" at bounding box center [288, 99] width 311 height 14
paste input "Bolarion"
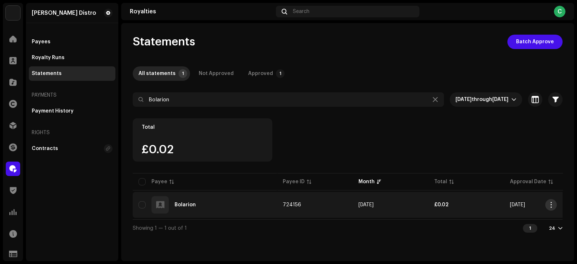
click at [555, 203] on button "button" at bounding box center [551, 205] width 12 height 12
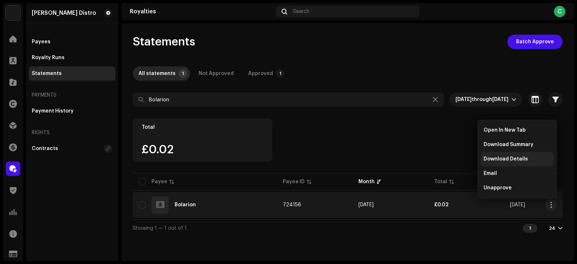
click at [497, 159] on span "Download Details" at bounding box center [505, 159] width 44 height 6
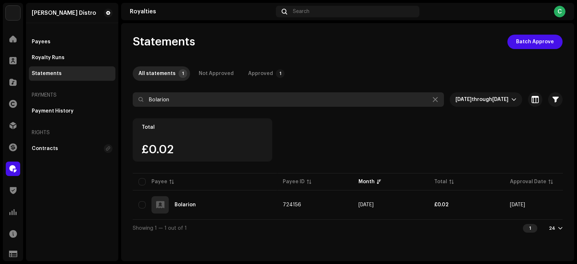
click at [191, 97] on input "Bolarion" at bounding box center [288, 99] width 311 height 14
paste input "Sherizz"
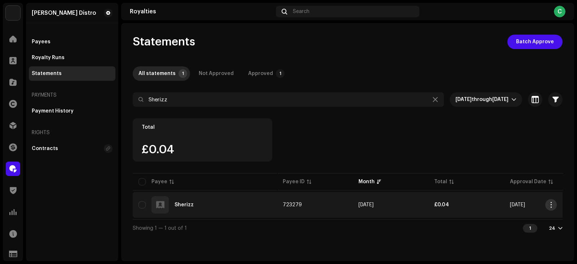
click at [550, 204] on span "button" at bounding box center [550, 205] width 5 height 6
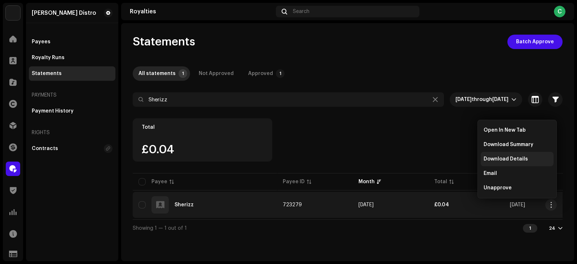
click at [499, 160] on span "Download Details" at bounding box center [505, 159] width 44 height 6
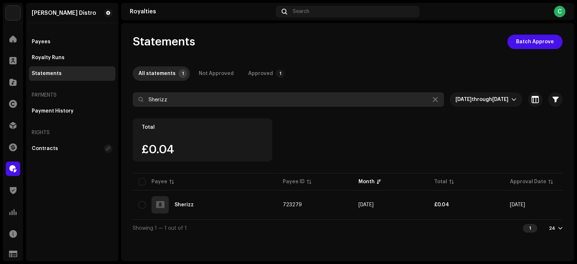
click at [185, 103] on input "Sherizz" at bounding box center [288, 99] width 311 height 14
paste input "[PERSON_NAME] lead"
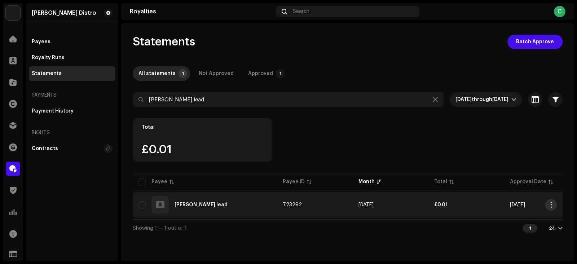
click at [552, 202] on span "button" at bounding box center [550, 205] width 5 height 6
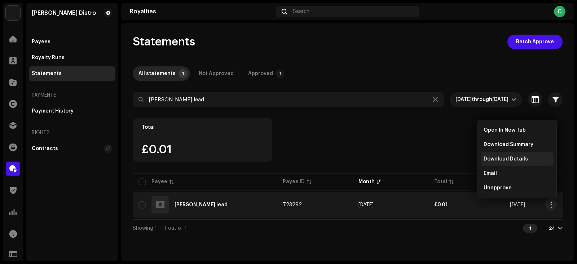
click at [497, 160] on span "Download Details" at bounding box center [505, 159] width 44 height 6
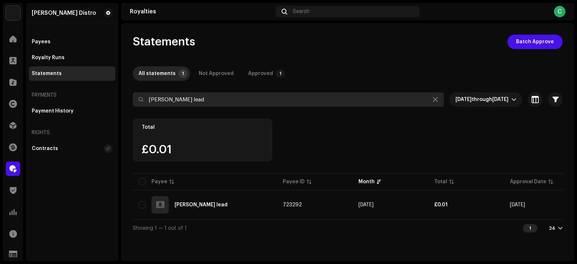
click at [191, 95] on input "[PERSON_NAME] lead" at bounding box center [288, 99] width 311 height 14
paste input "ICERAGE"
type input "ICERAGE"
